Goal: Information Seeking & Learning: Understand process/instructions

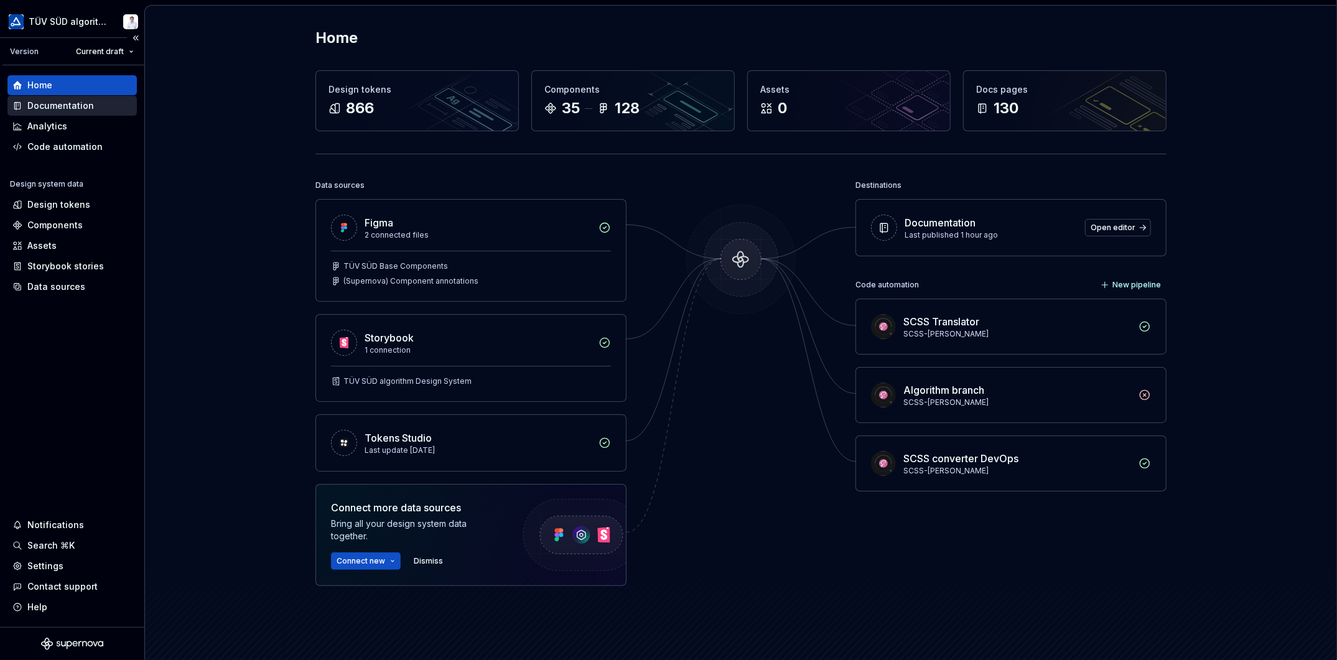
click at [58, 105] on div "Documentation" at bounding box center [60, 106] width 67 height 12
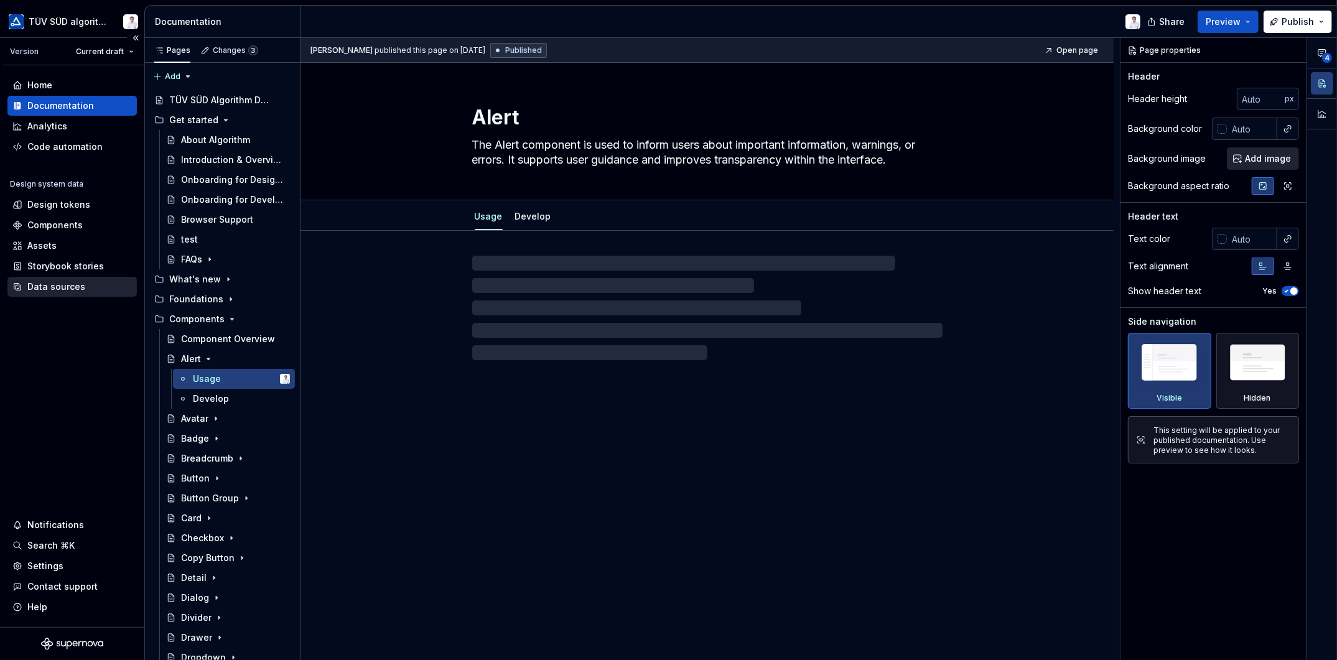
click at [52, 283] on div "Data sources" at bounding box center [56, 287] width 58 height 12
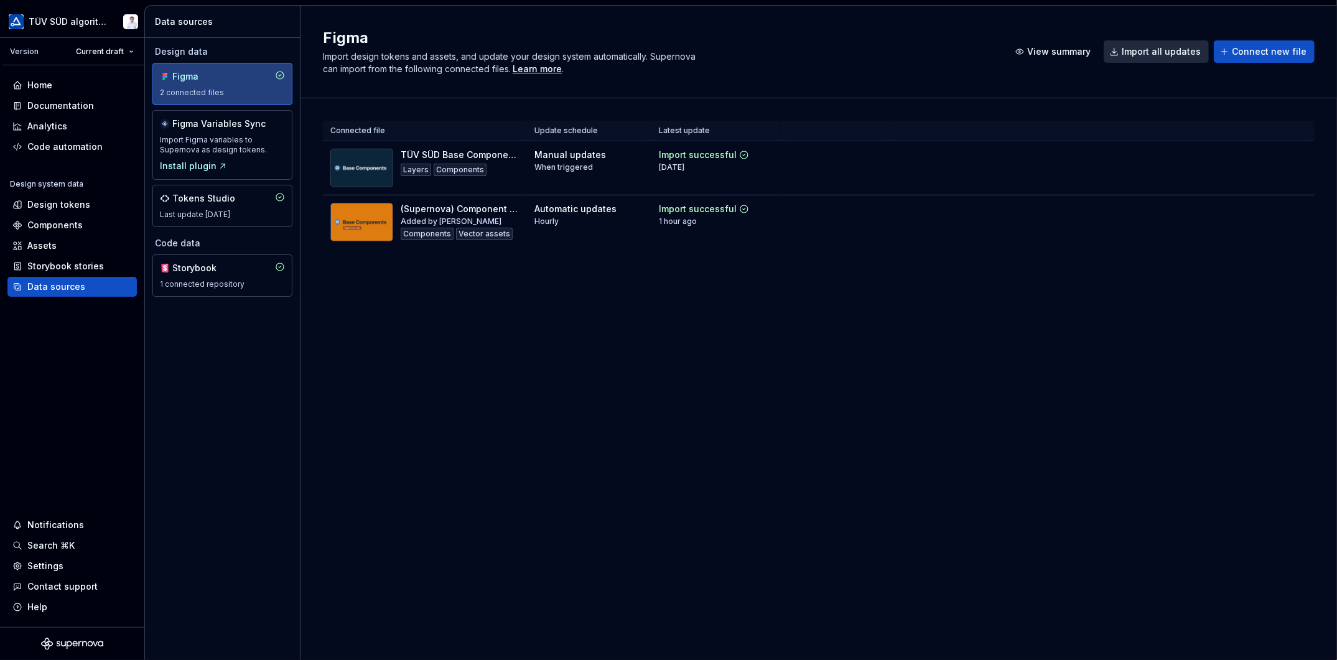
click at [1055, 250] on div "Connected file Update schedule Latest update TÜV SÜD Base Components Layers Com…" at bounding box center [819, 197] width 992 height 198
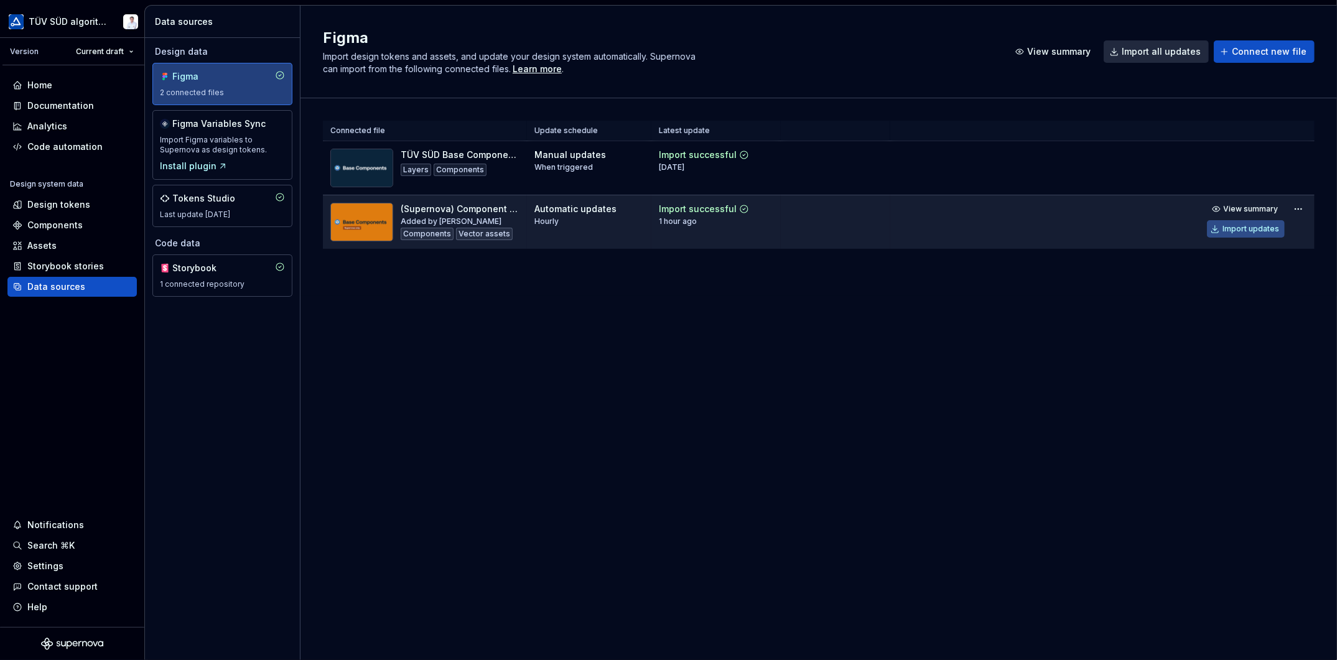
click at [1240, 226] on div "Import updates" at bounding box center [1251, 229] width 57 height 10
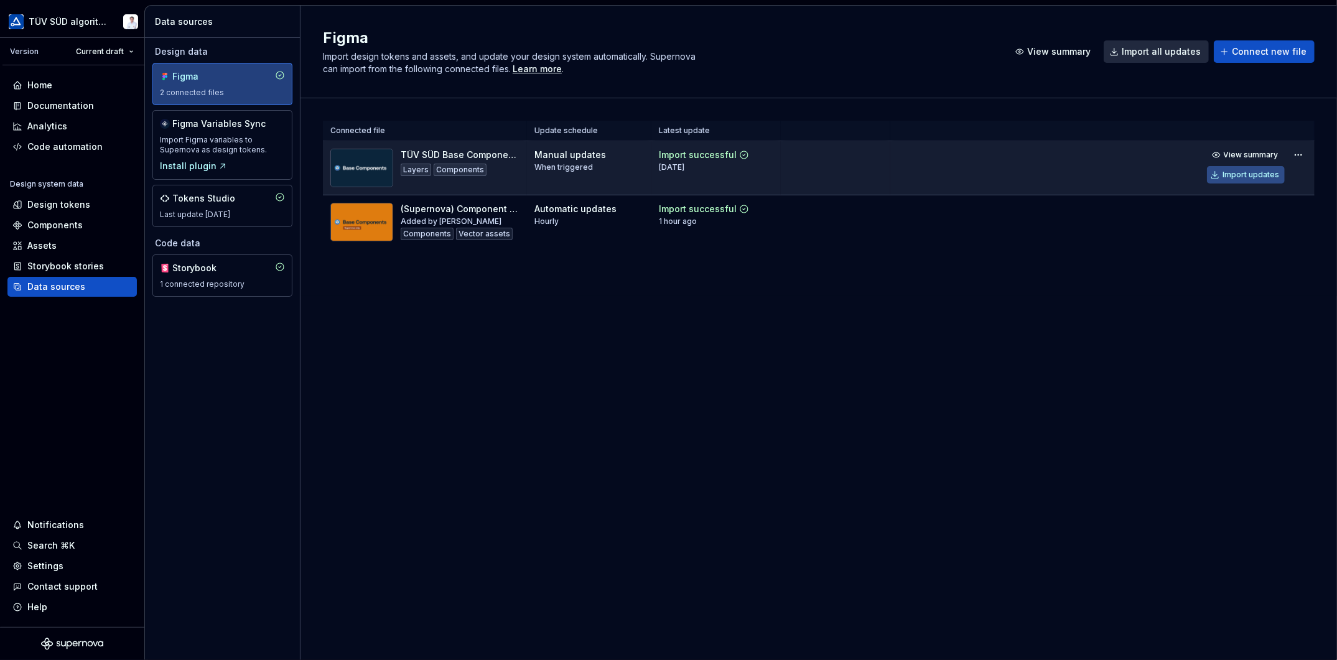
click at [1248, 175] on div "Import updates" at bounding box center [1251, 175] width 57 height 10
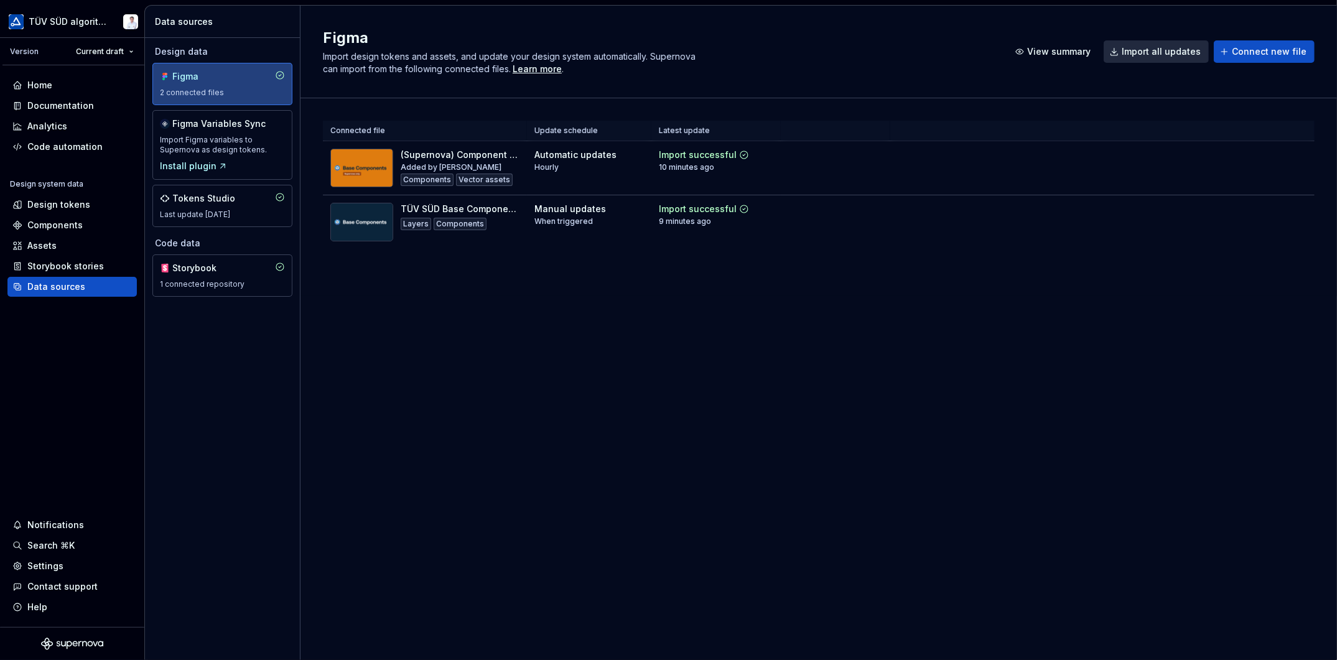
click at [785, 35] on h2 "Figma" at bounding box center [658, 38] width 671 height 20
click at [49, 106] on div "Documentation" at bounding box center [60, 106] width 67 height 12
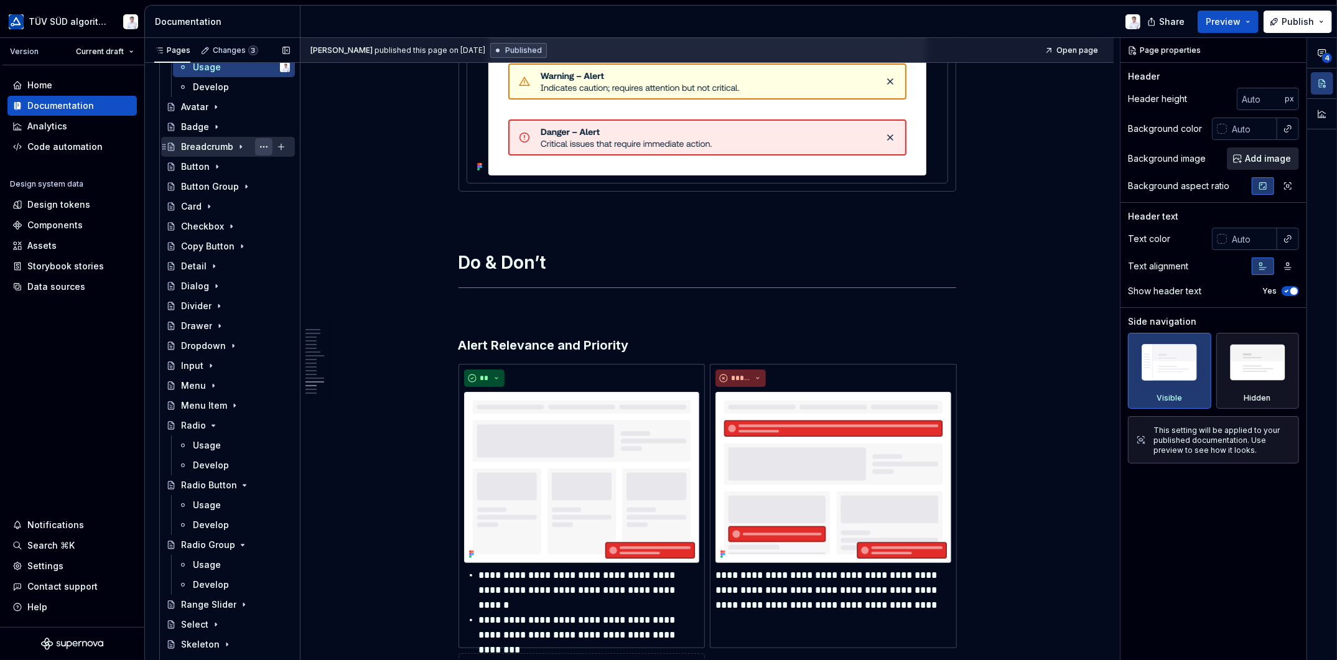
scroll to position [373, 0]
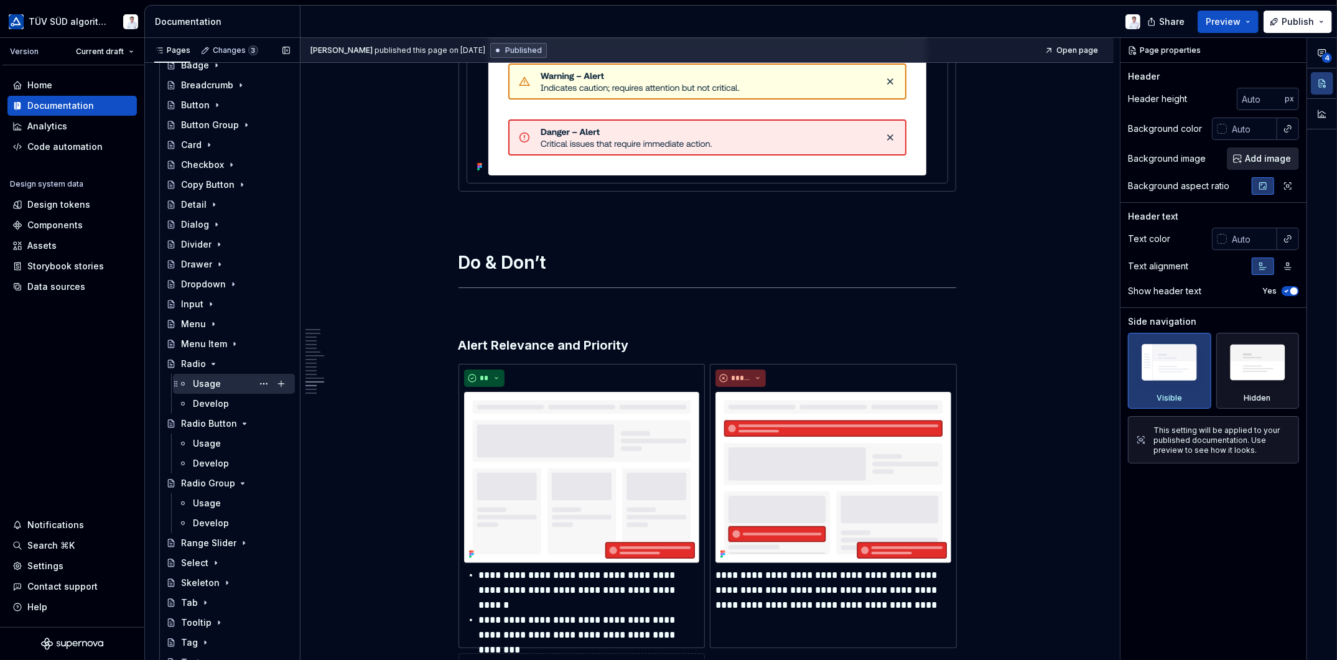
click at [203, 378] on div "Usage" at bounding box center [207, 384] width 28 height 12
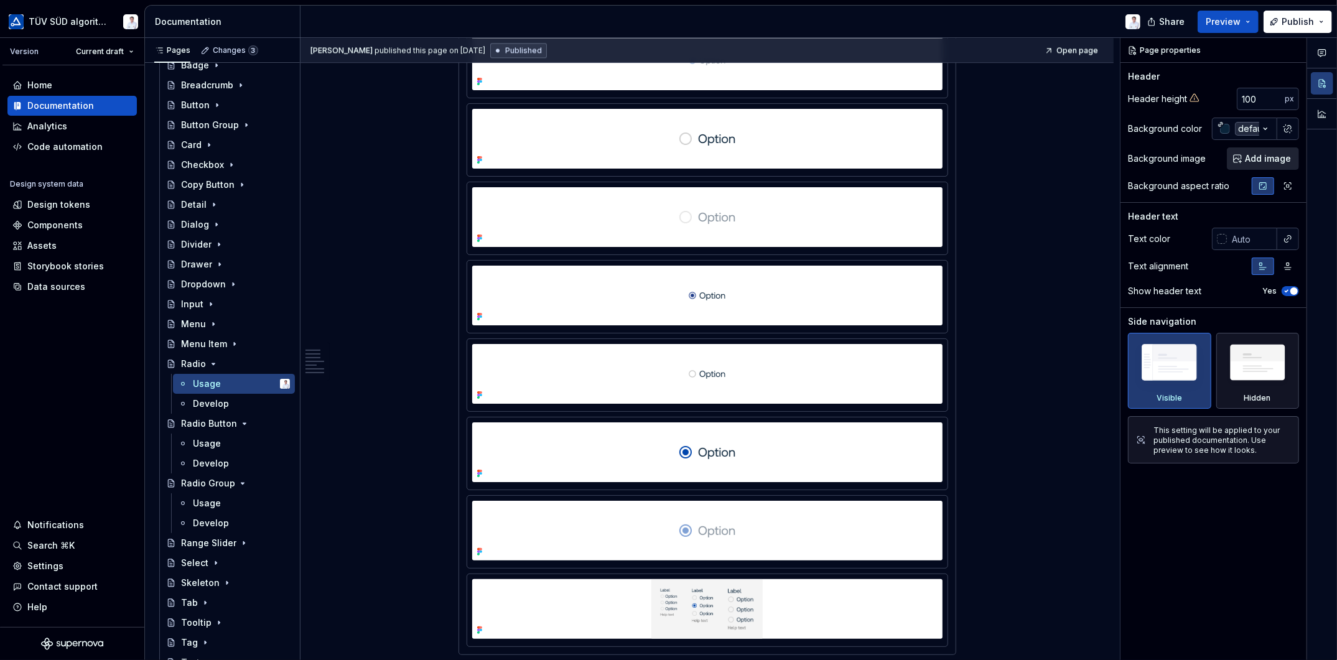
scroll to position [2053, 0]
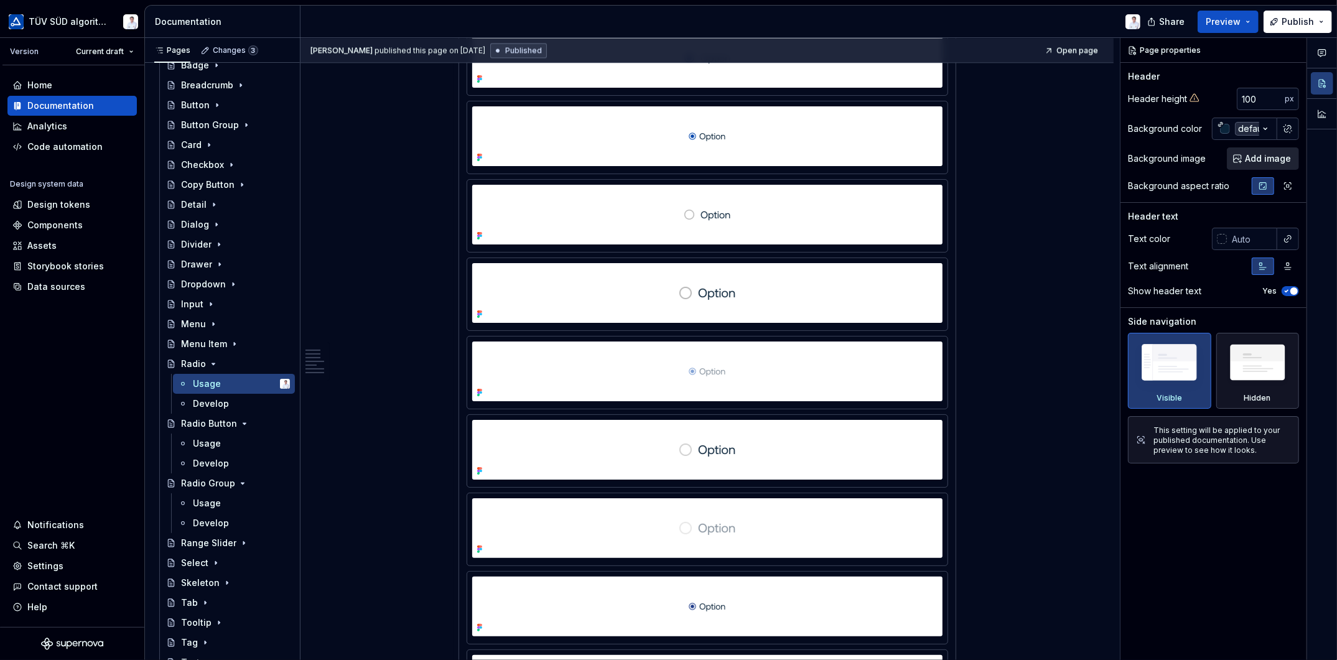
click at [459, 429] on div at bounding box center [708, 215] width 498 height 1501
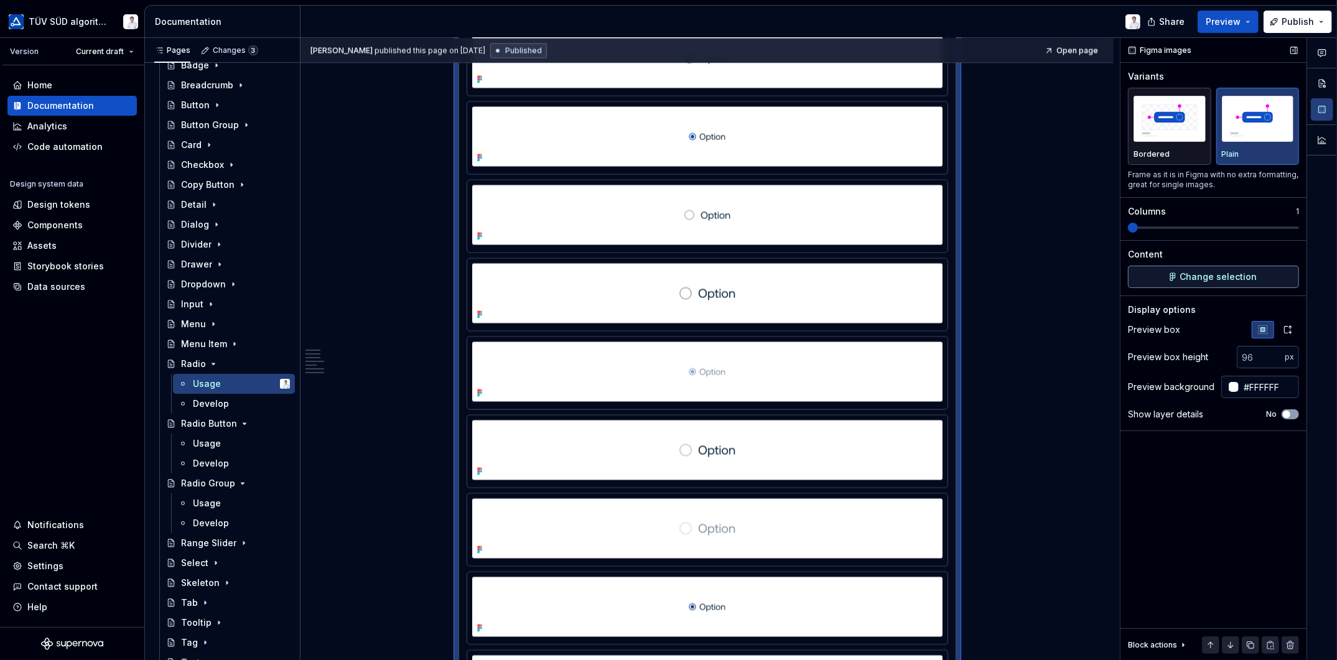
click at [1186, 273] on span "Change selection" at bounding box center [1218, 277] width 77 height 12
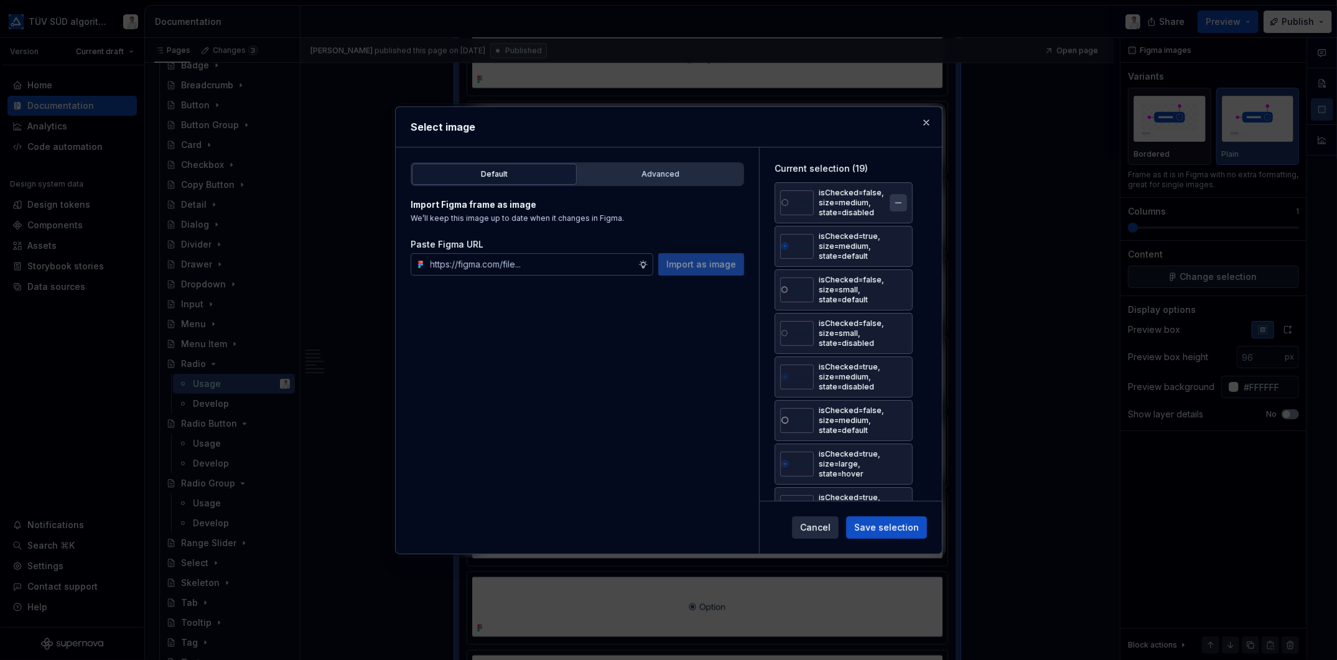
click at [897, 199] on button "button" at bounding box center [898, 202] width 17 height 17
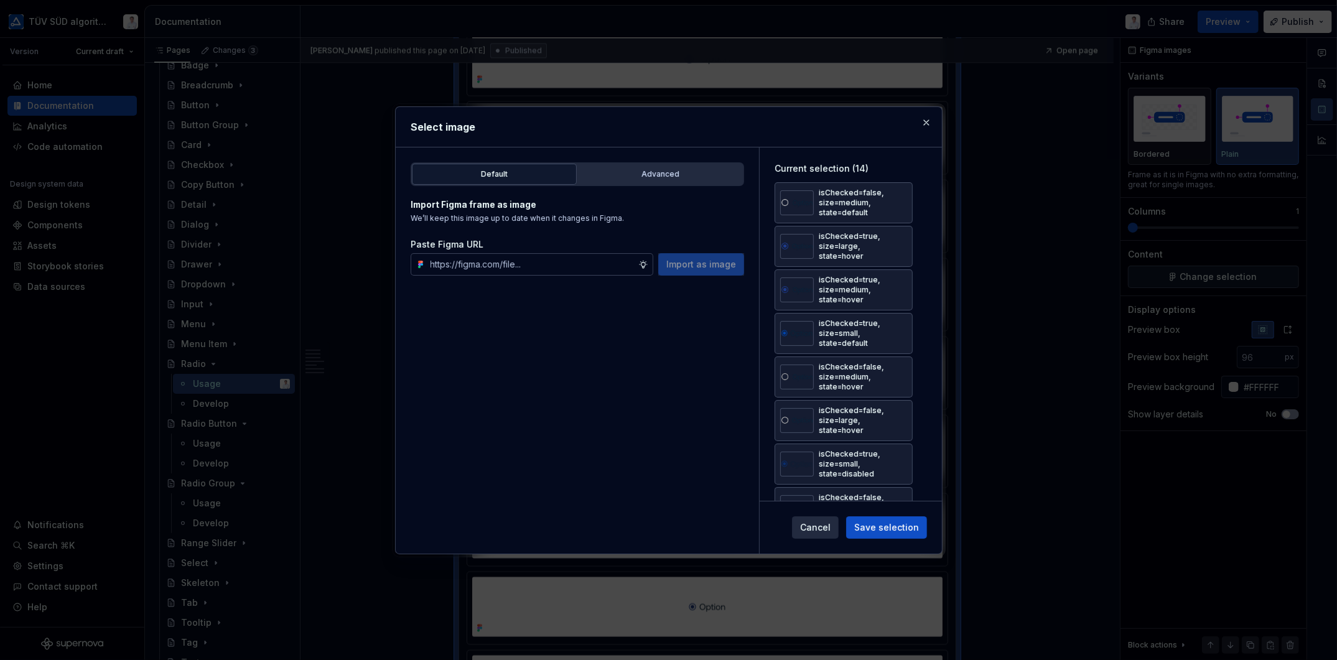
click at [897, 199] on button "button" at bounding box center [898, 202] width 17 height 17
click at [897, 238] on button "button" at bounding box center [898, 246] width 17 height 17
click at [897, 199] on button "button" at bounding box center [898, 202] width 17 height 17
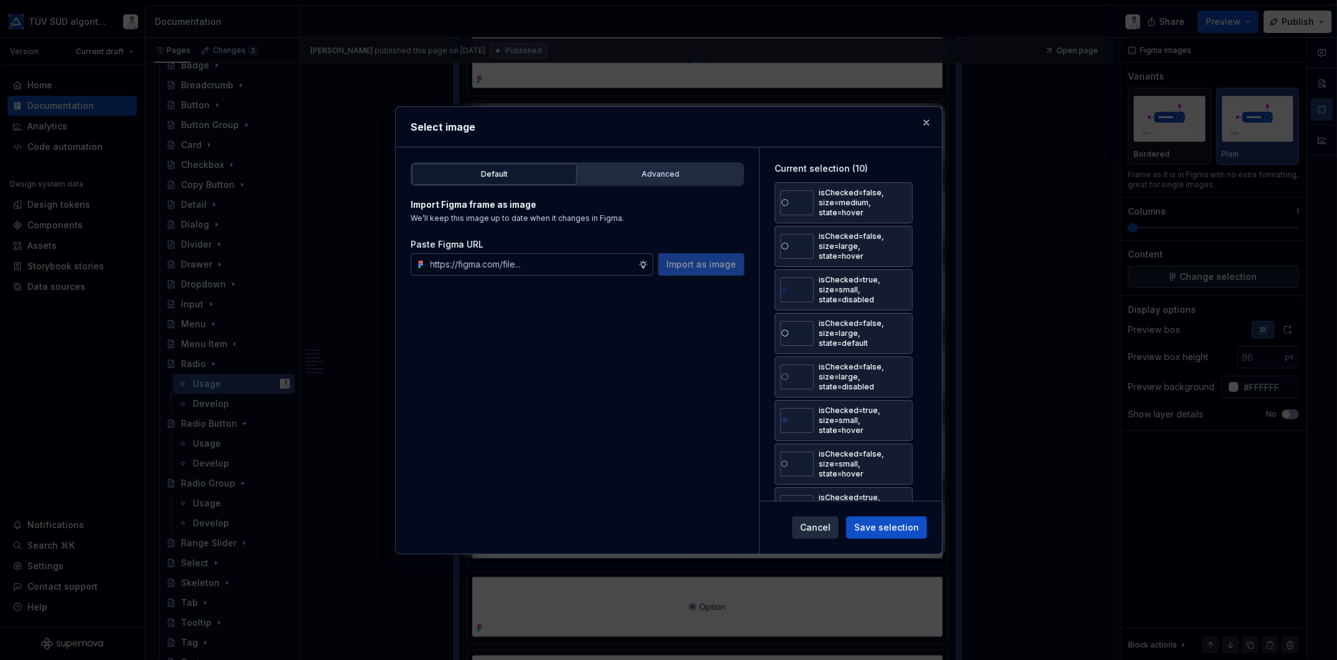
click at [897, 238] on button "button" at bounding box center [898, 246] width 17 height 17
click at [897, 199] on button "button" at bounding box center [898, 202] width 17 height 17
click at [897, 238] on button "button" at bounding box center [898, 246] width 17 height 17
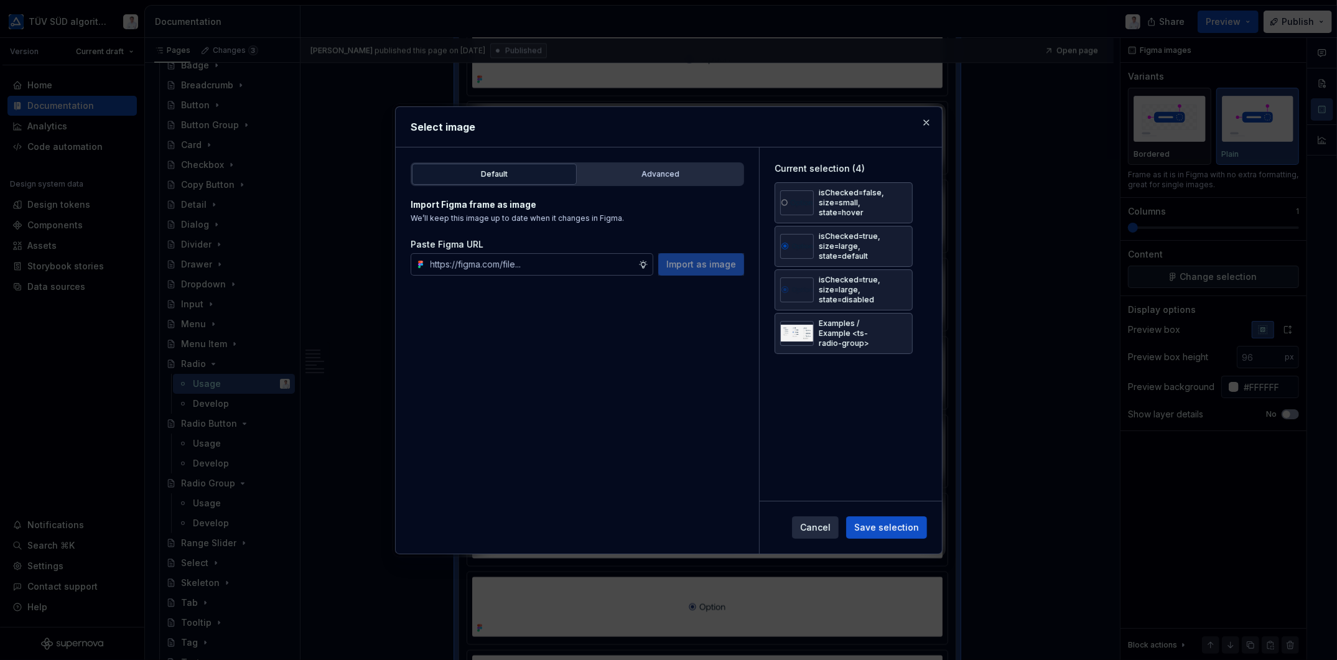
click at [897, 199] on button "button" at bounding box center [898, 202] width 17 height 17
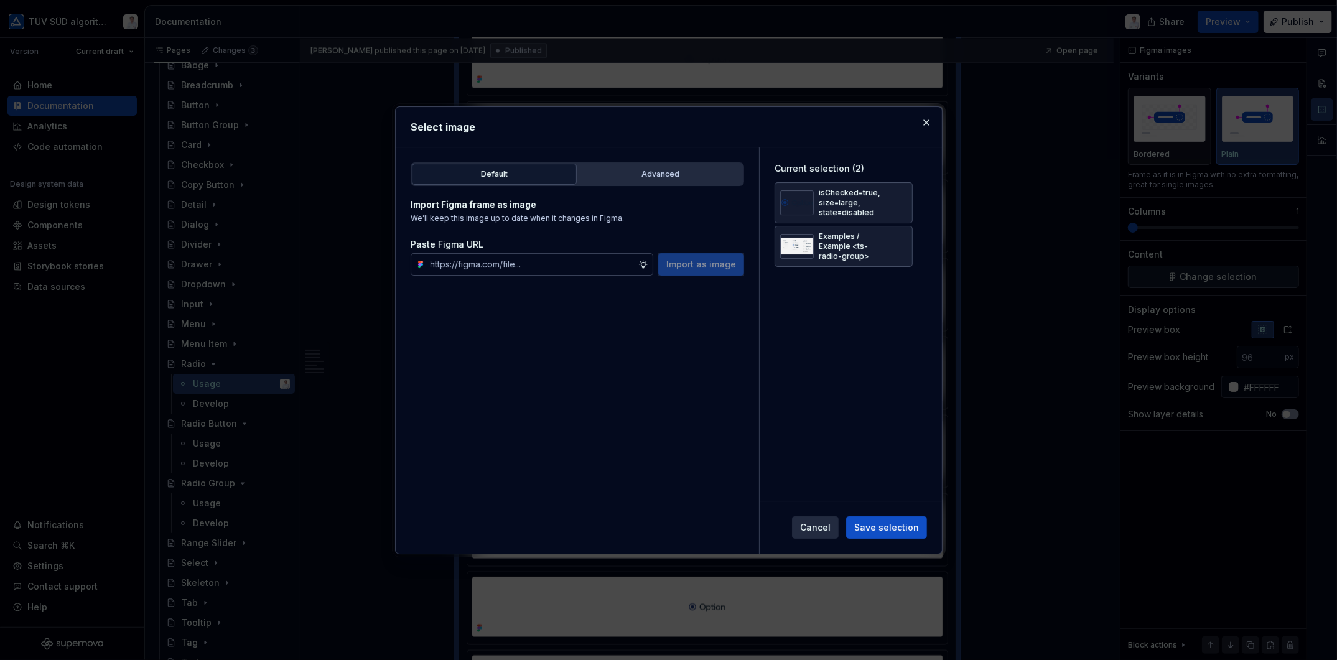
click at [897, 199] on button "button" at bounding box center [898, 202] width 17 height 17
click at [882, 523] on span "Save selection" at bounding box center [886, 527] width 65 height 12
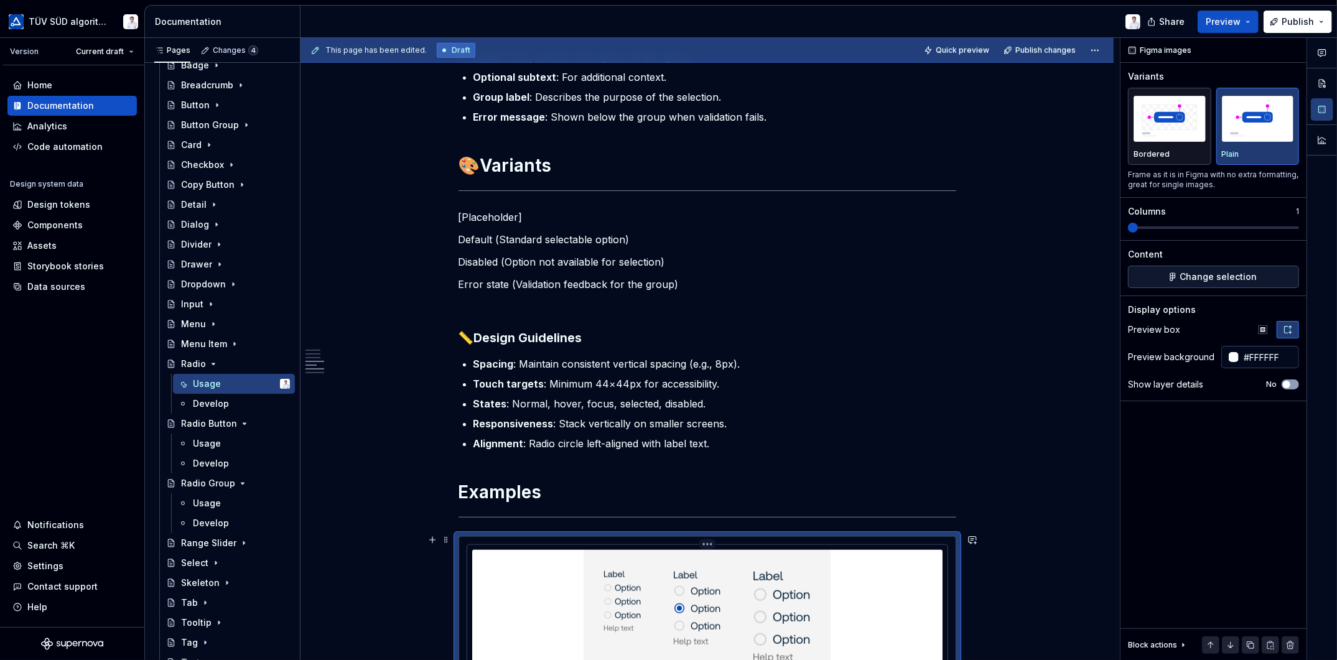
scroll to position [973, 0]
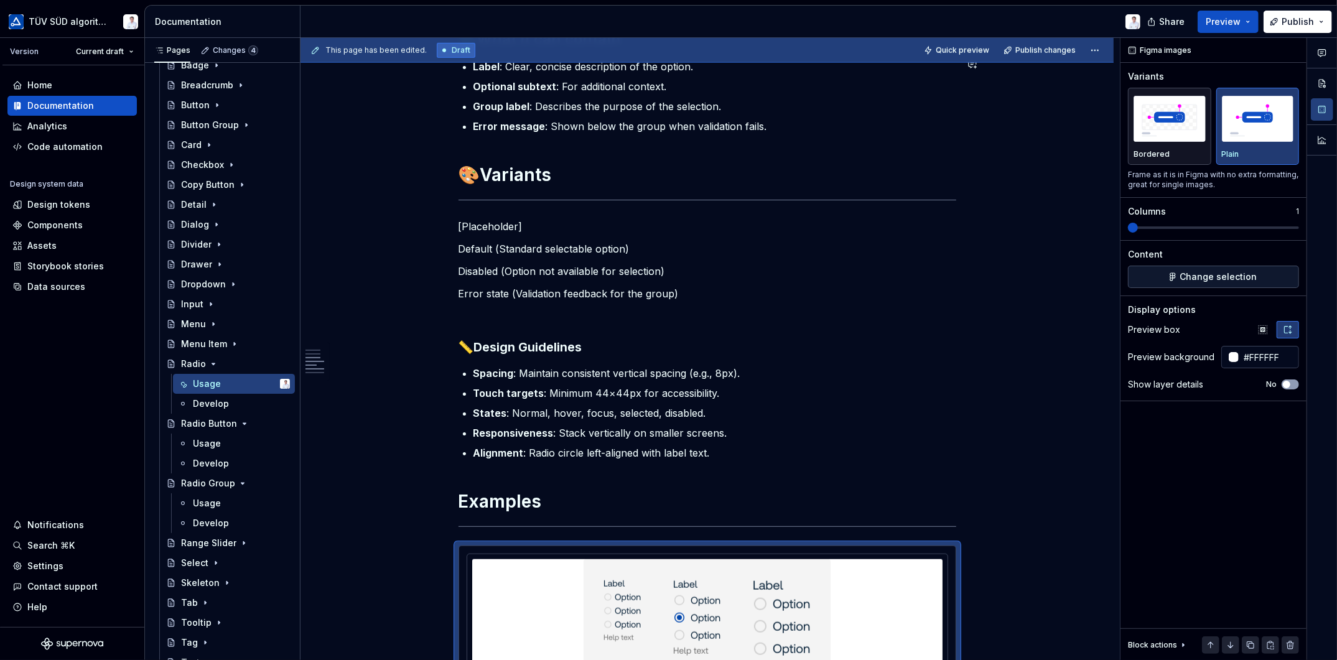
type textarea "*"
